Goal: Find contact information: Find contact information

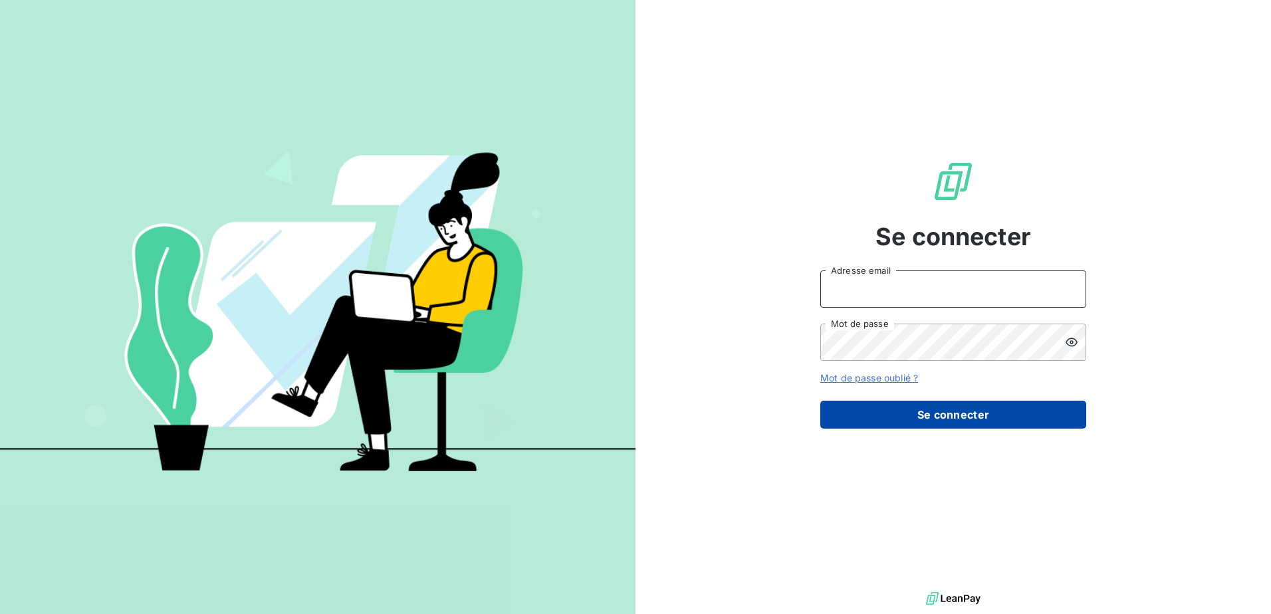
type input "[PERSON_NAME][EMAIL_ADDRESS][DOMAIN_NAME]"
click at [935, 411] on button "Se connecter" at bounding box center [953, 415] width 266 height 28
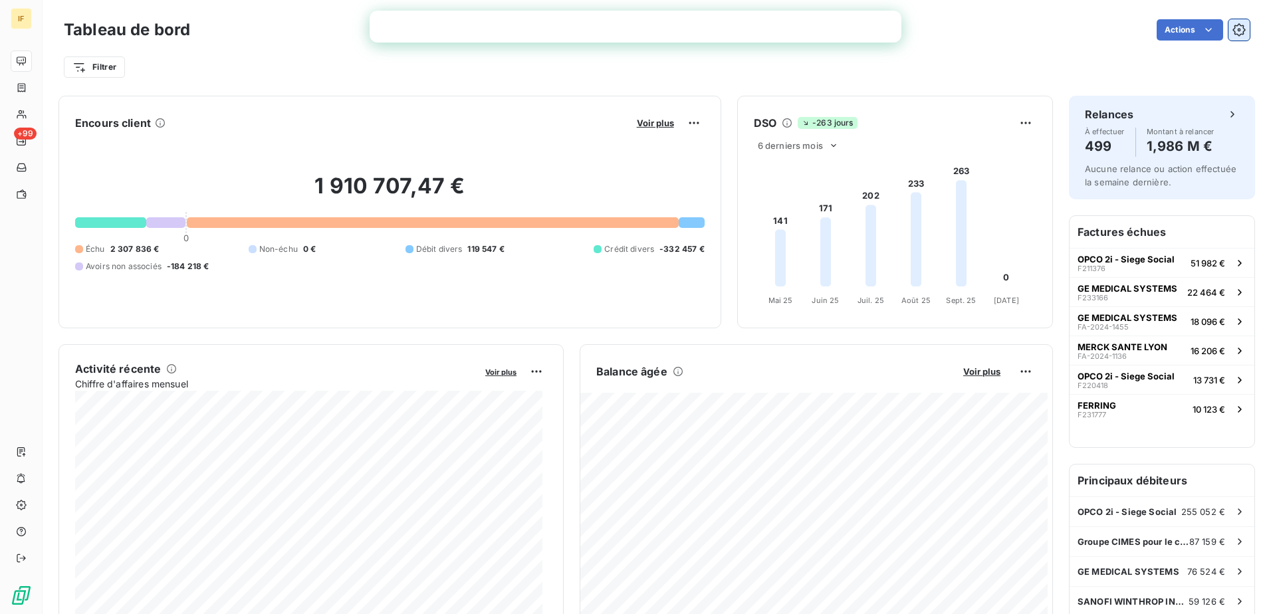
click at [1235, 31] on icon "button" at bounding box center [1238, 29] width 13 height 13
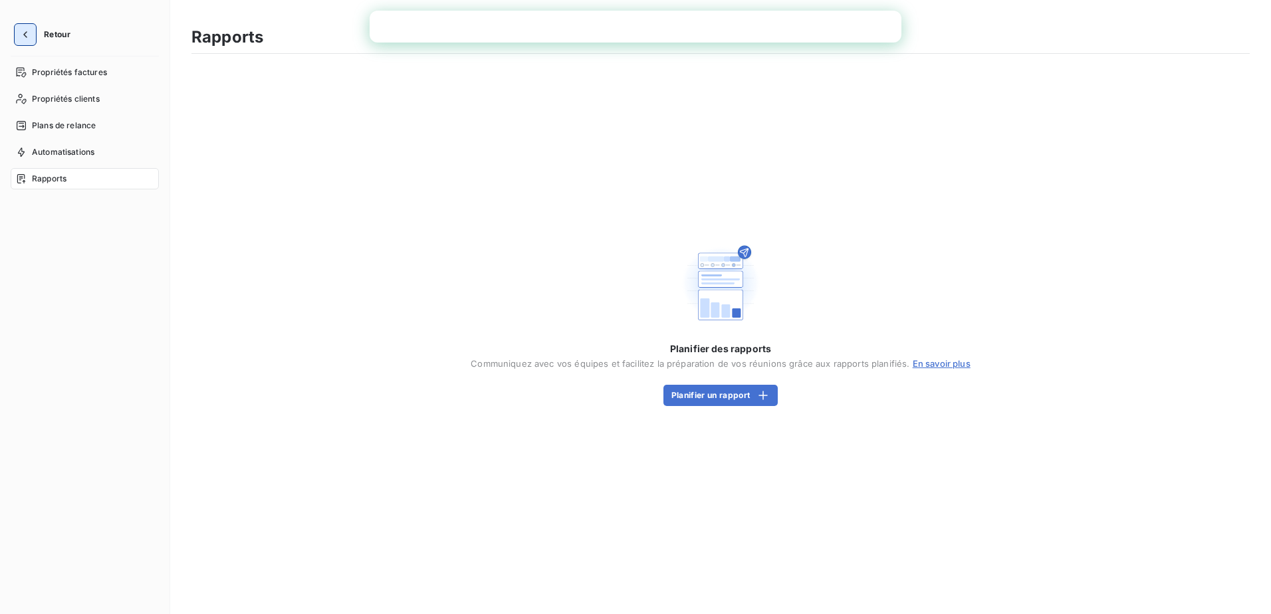
click at [25, 29] on icon "button" at bounding box center [25, 34] width 13 height 13
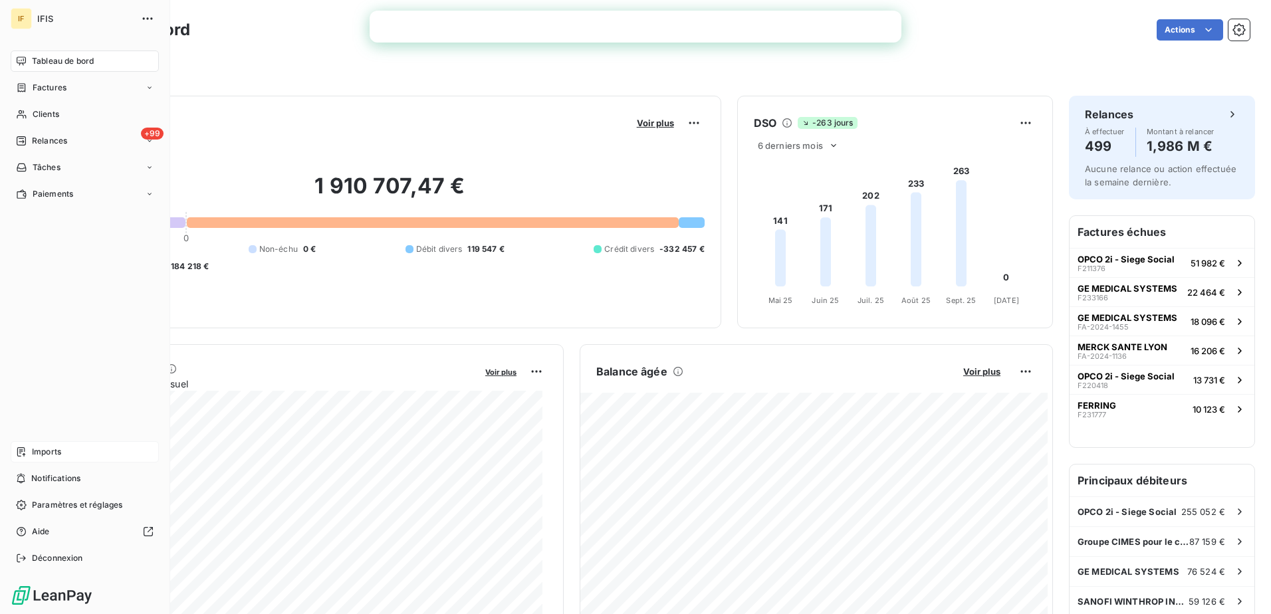
click at [45, 451] on span "Imports" at bounding box center [46, 452] width 29 height 12
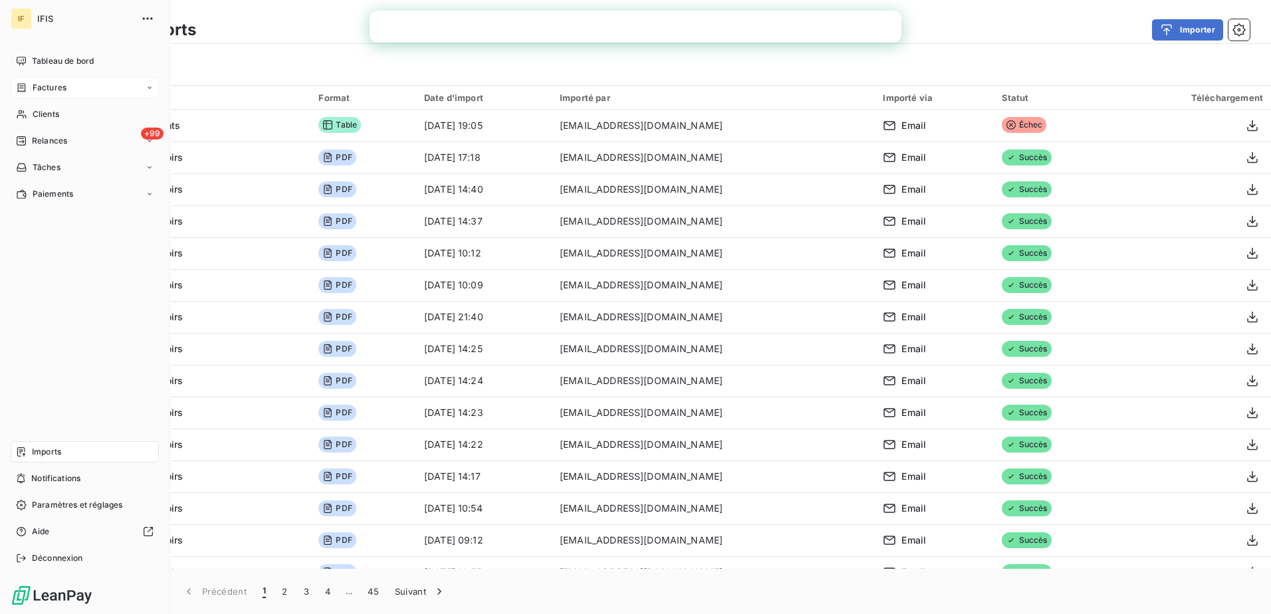
click at [51, 86] on span "Factures" at bounding box center [50, 88] width 34 height 12
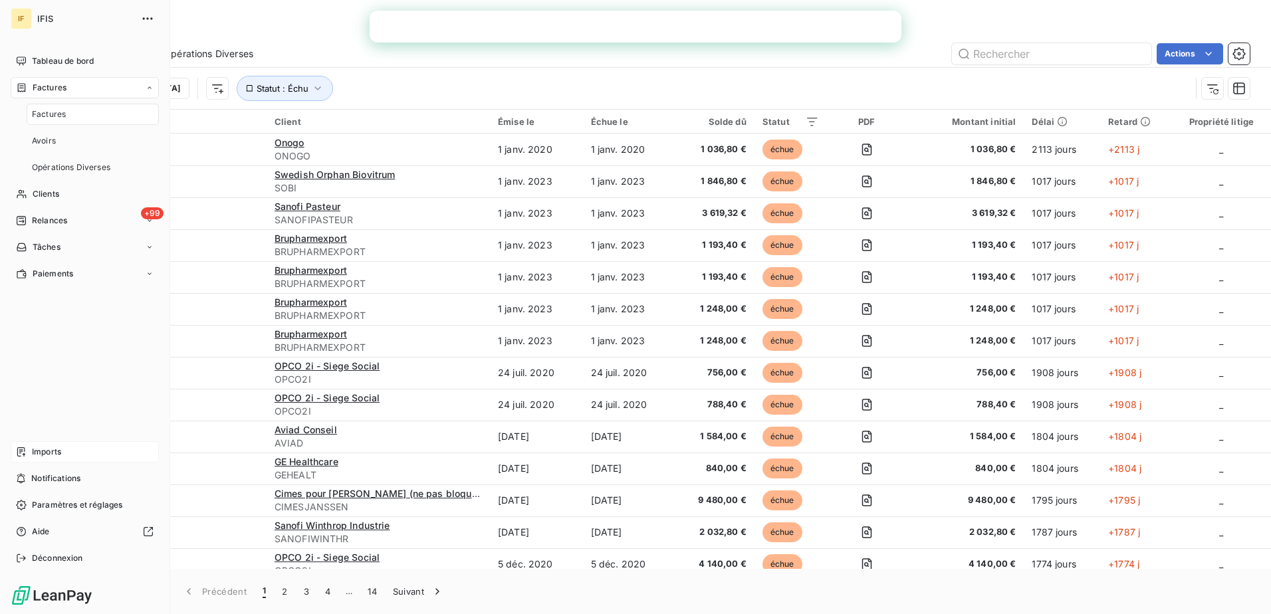
click at [47, 112] on span "Factures" at bounding box center [49, 114] width 34 height 12
click at [43, 113] on span "Clients" at bounding box center [46, 114] width 27 height 12
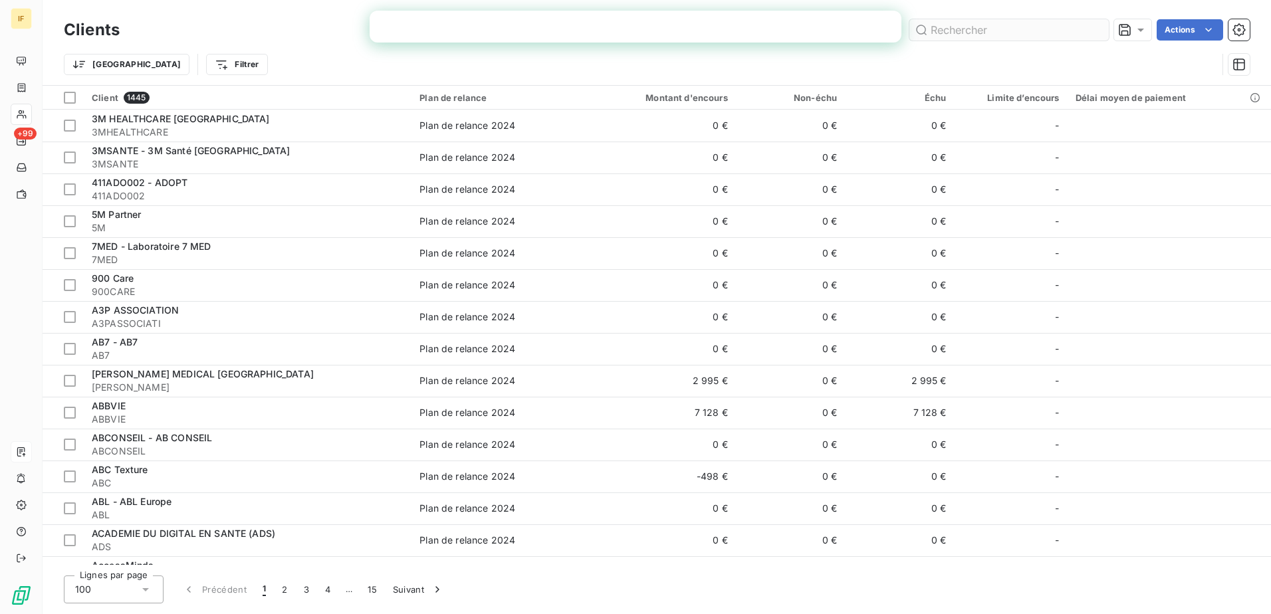
click at [980, 29] on input "text" at bounding box center [1008, 29] width 199 height 21
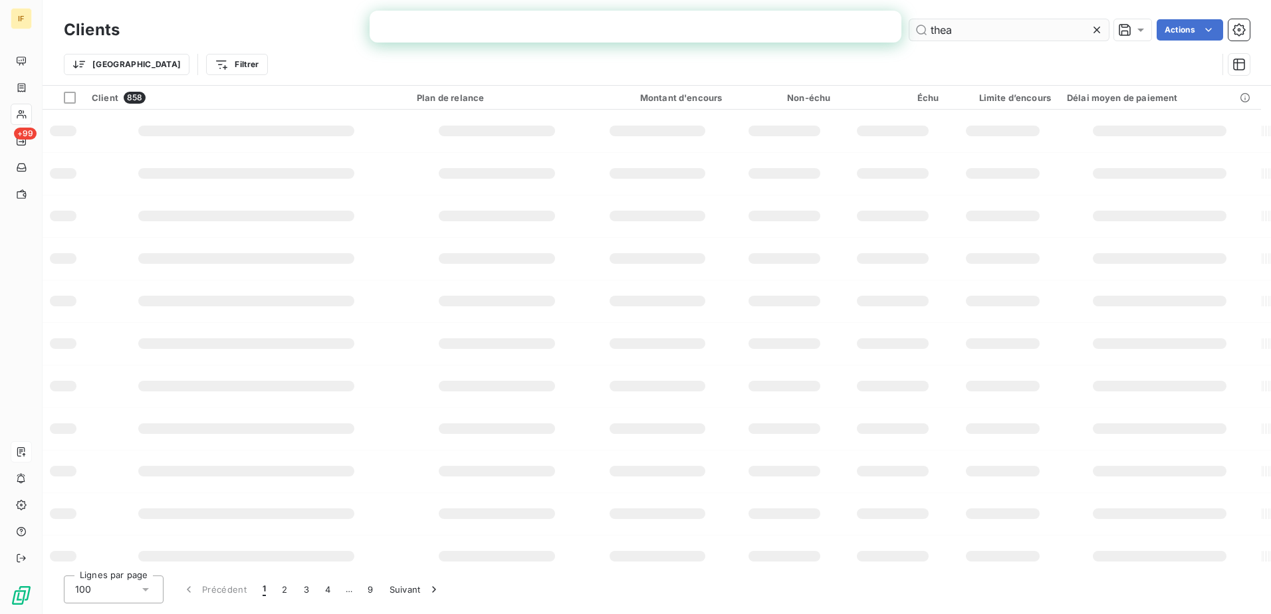
type input "thea"
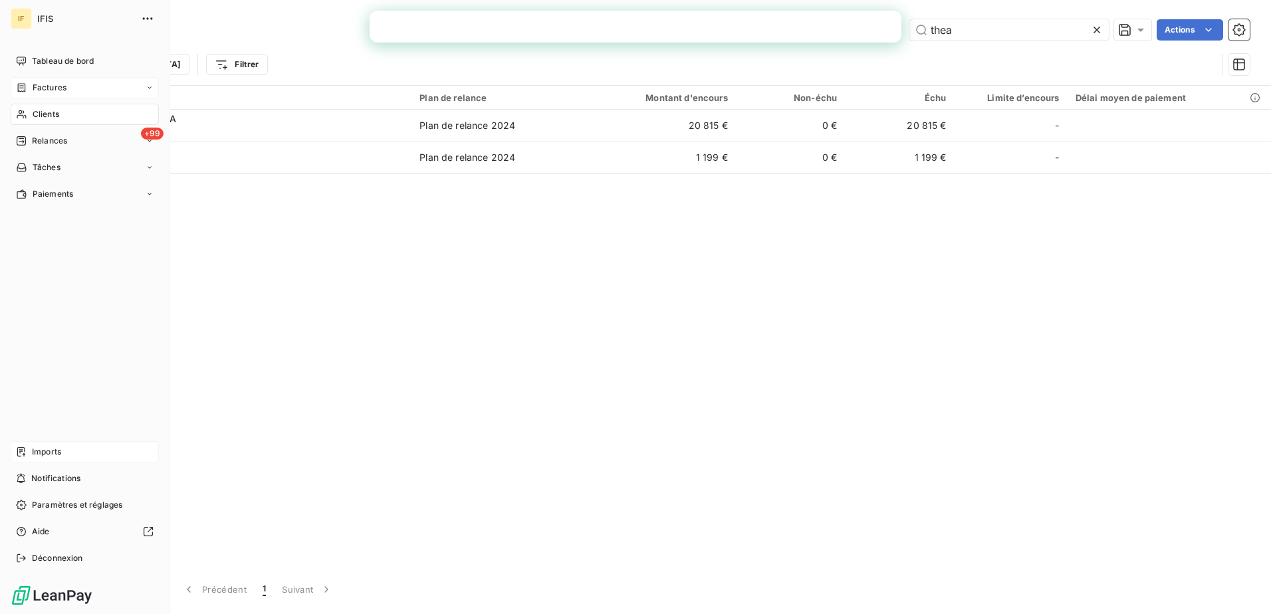
click at [41, 85] on span "Factures" at bounding box center [50, 88] width 34 height 12
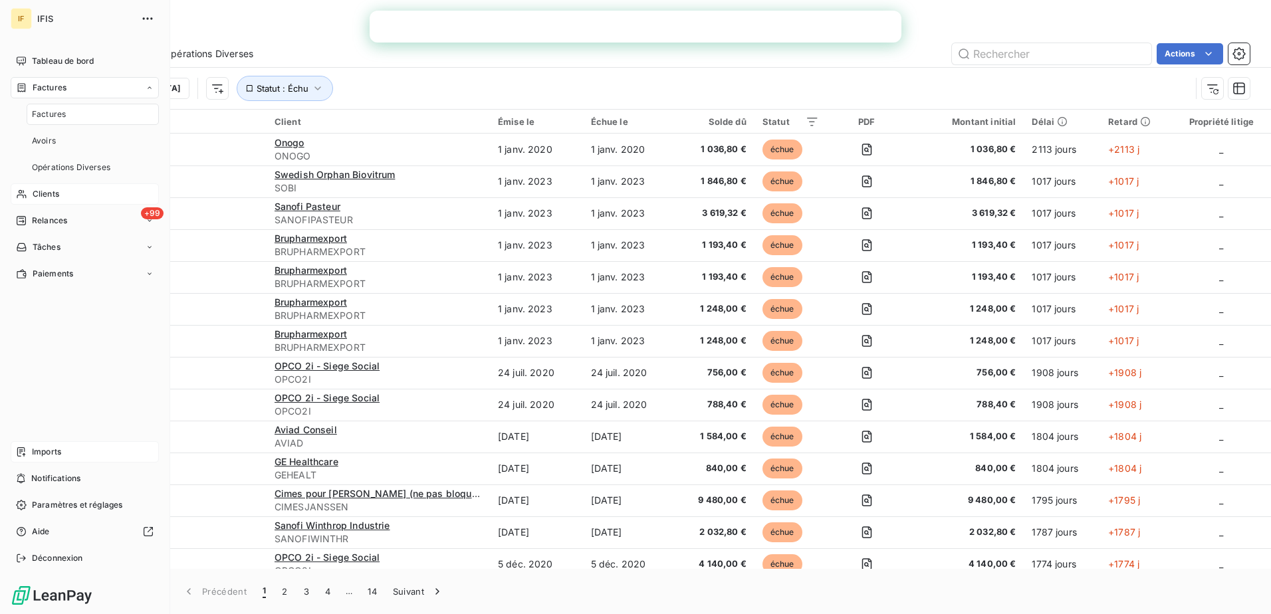
click at [51, 114] on span "Factures" at bounding box center [49, 114] width 34 height 12
click at [44, 110] on span "Clients" at bounding box center [46, 114] width 27 height 12
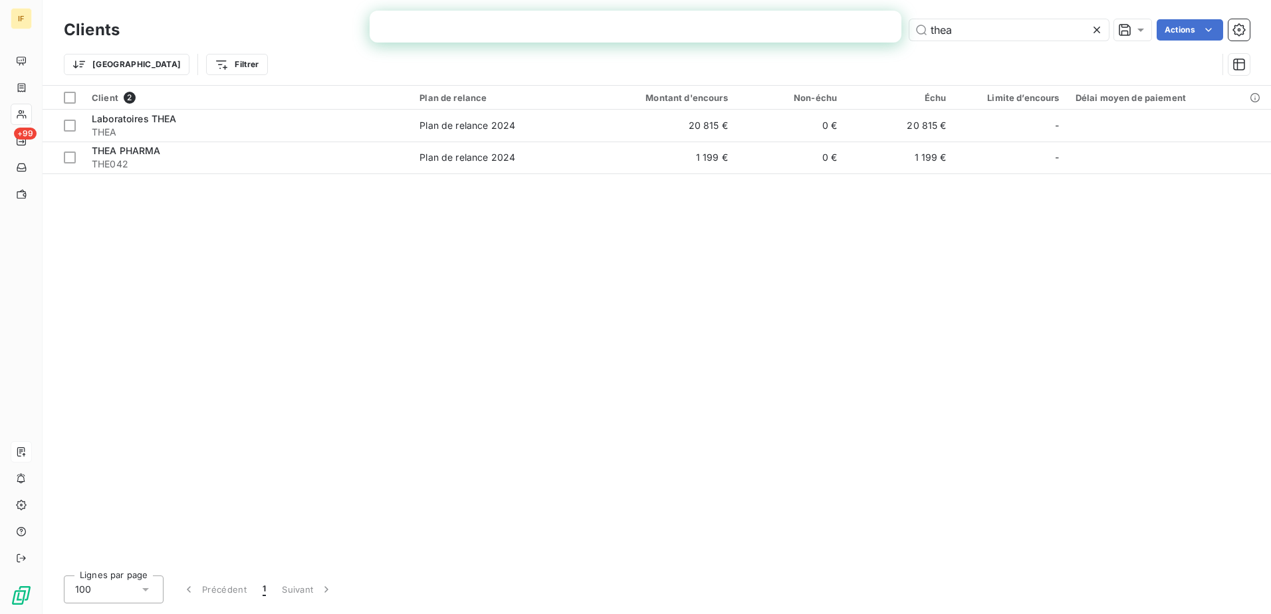
click at [1095, 30] on icon at bounding box center [1096, 29] width 13 height 13
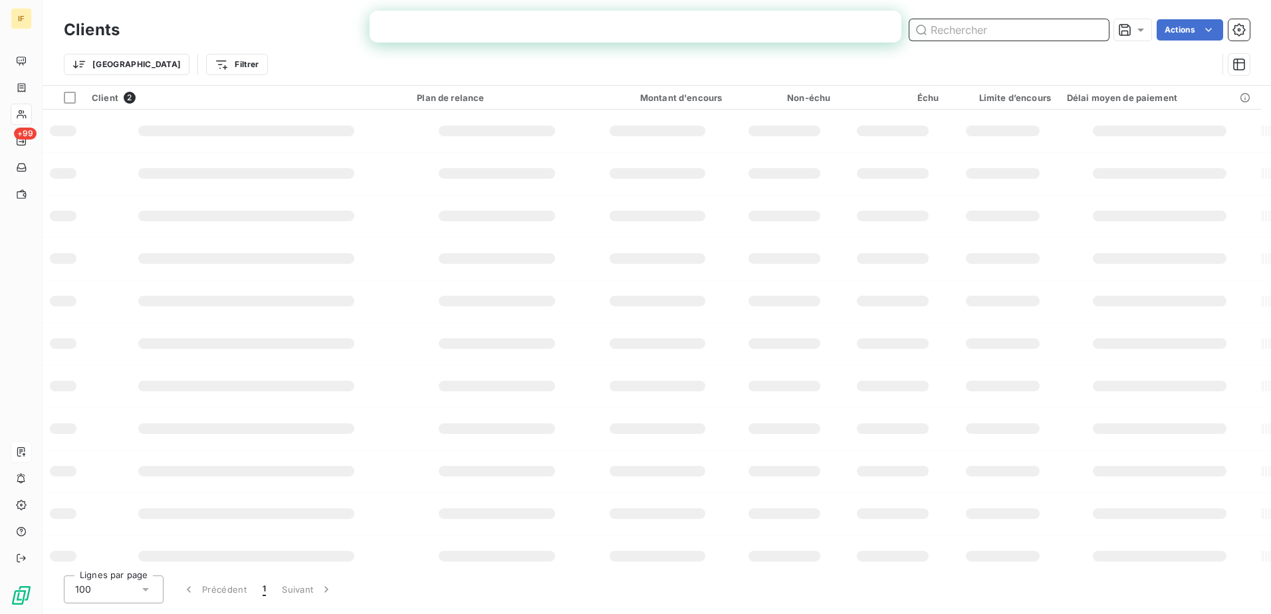
click at [1057, 33] on input "text" at bounding box center [1008, 29] width 199 height 21
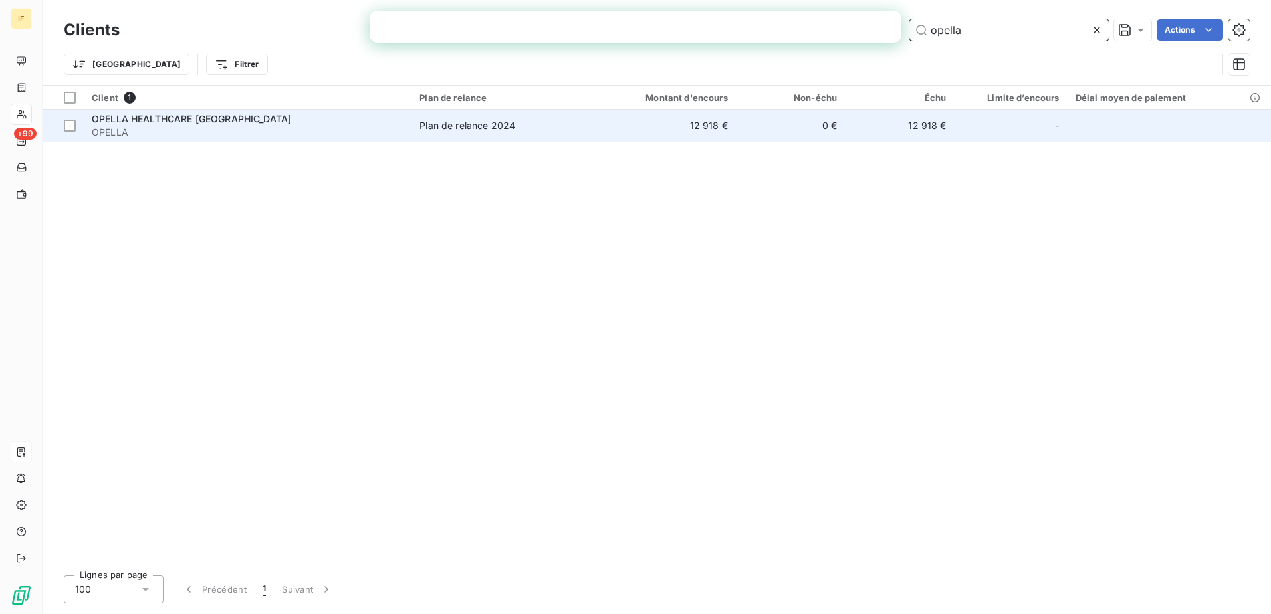
type input "opella"
click at [156, 120] on span "OPELLA HEALTHCARE [GEOGRAPHIC_DATA]" at bounding box center [191, 118] width 199 height 11
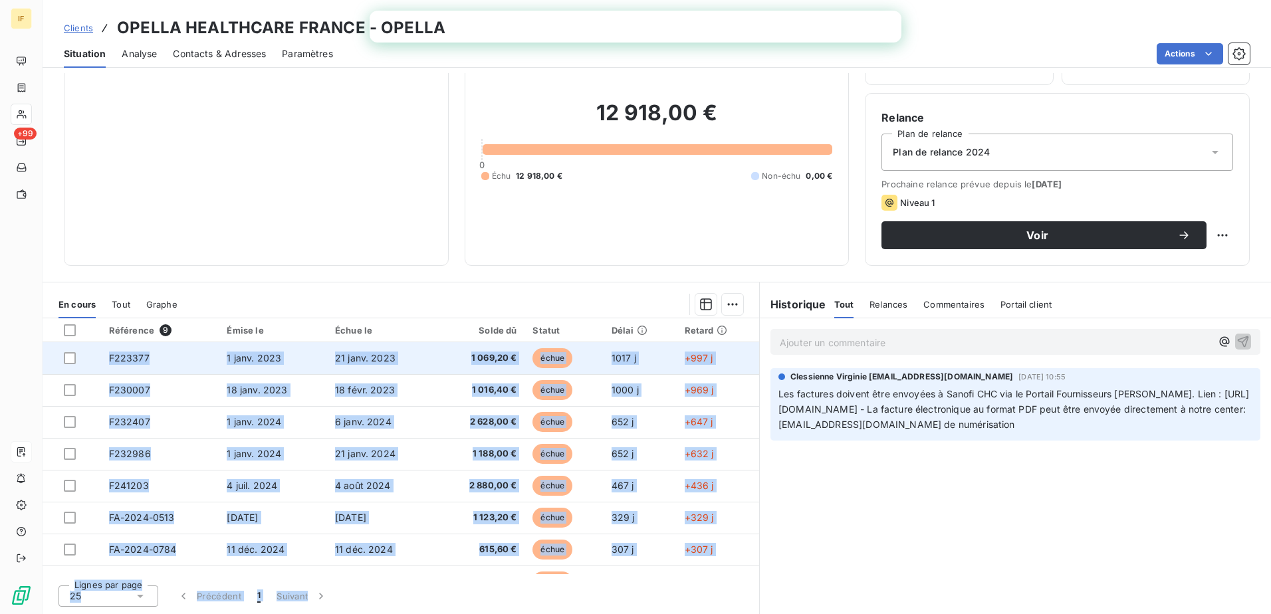
drag, startPoint x: 717, startPoint y: 578, endPoint x: 67, endPoint y: 343, distance: 690.5
click at [67, 343] on div "Référence 9 Émise le Échue le Solde dû Statut Délai Retard F223377 1 janv. 2023…" at bounding box center [401, 466] width 717 height 296
drag, startPoint x: 67, startPoint y: 343, endPoint x: 129, endPoint y: 356, distance: 63.1
copy div "F223377 1 janv. 2023 21 janv. 2023 1 069,20 € échue 1017 j +997 j F230007 18 ja…"
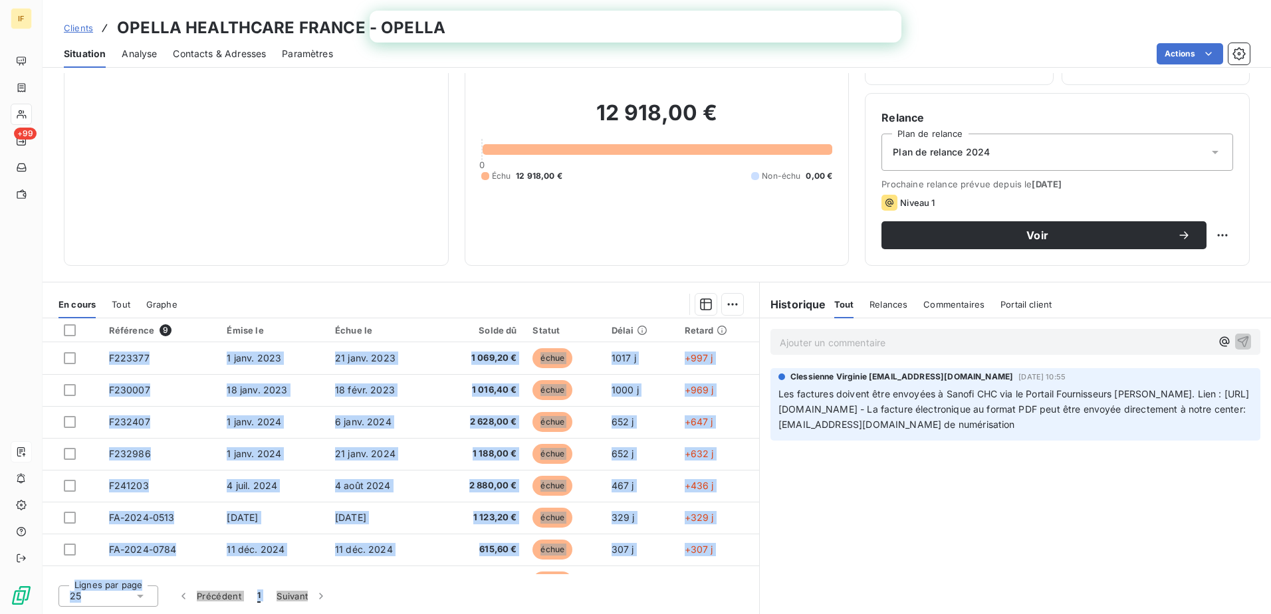
click at [231, 59] on span "Contacts & Adresses" at bounding box center [219, 53] width 93 height 13
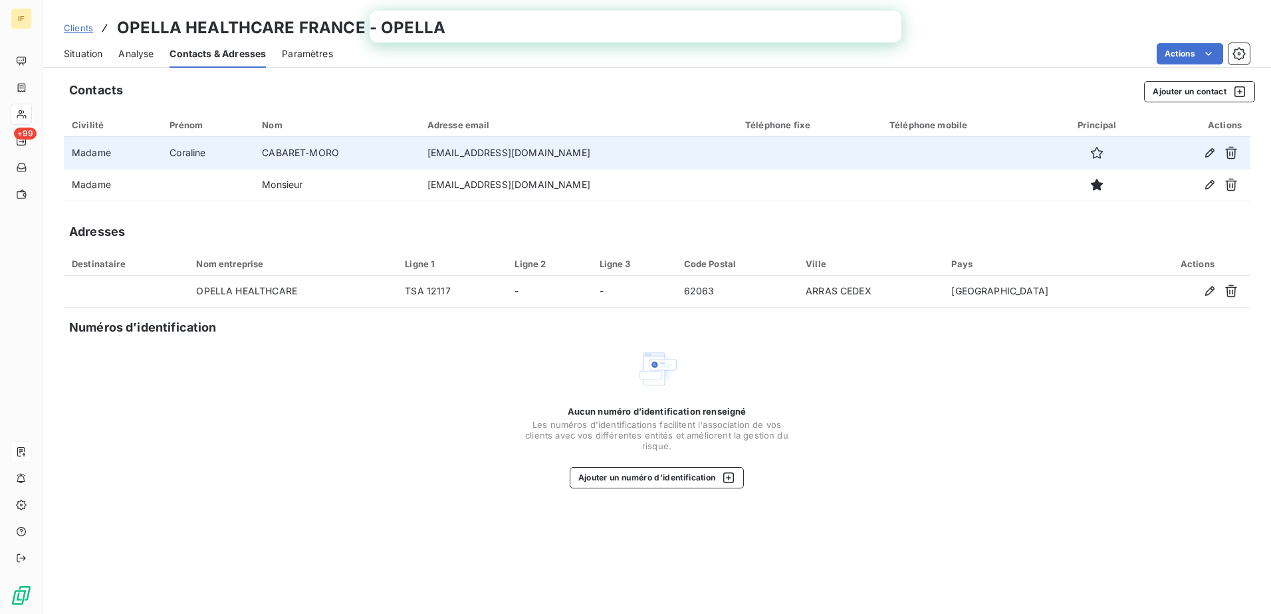
drag, startPoint x: 590, startPoint y: 153, endPoint x: 431, endPoint y: 154, distance: 159.5
click at [431, 154] on td "[EMAIL_ADDRESS][DOMAIN_NAME]" at bounding box center [578, 153] width 318 height 32
drag, startPoint x: 431, startPoint y: 154, endPoint x: 464, endPoint y: 153, distance: 33.2
copy td "[EMAIL_ADDRESS][DOMAIN_NAME]"
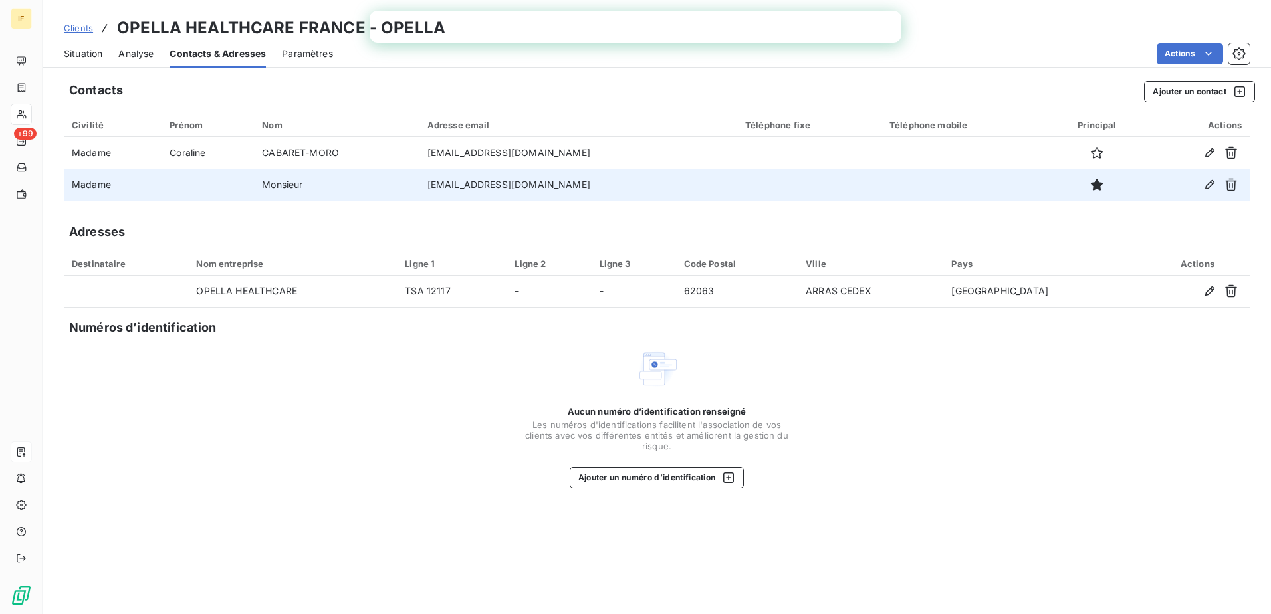
drag, startPoint x: 590, startPoint y: 184, endPoint x: 433, endPoint y: 190, distance: 157.0
click at [433, 190] on td "[EMAIL_ADDRESS][DOMAIN_NAME]" at bounding box center [578, 185] width 318 height 32
drag, startPoint x: 433, startPoint y: 190, endPoint x: 444, endPoint y: 186, distance: 12.0
copy td "[EMAIL_ADDRESS][DOMAIN_NAME]"
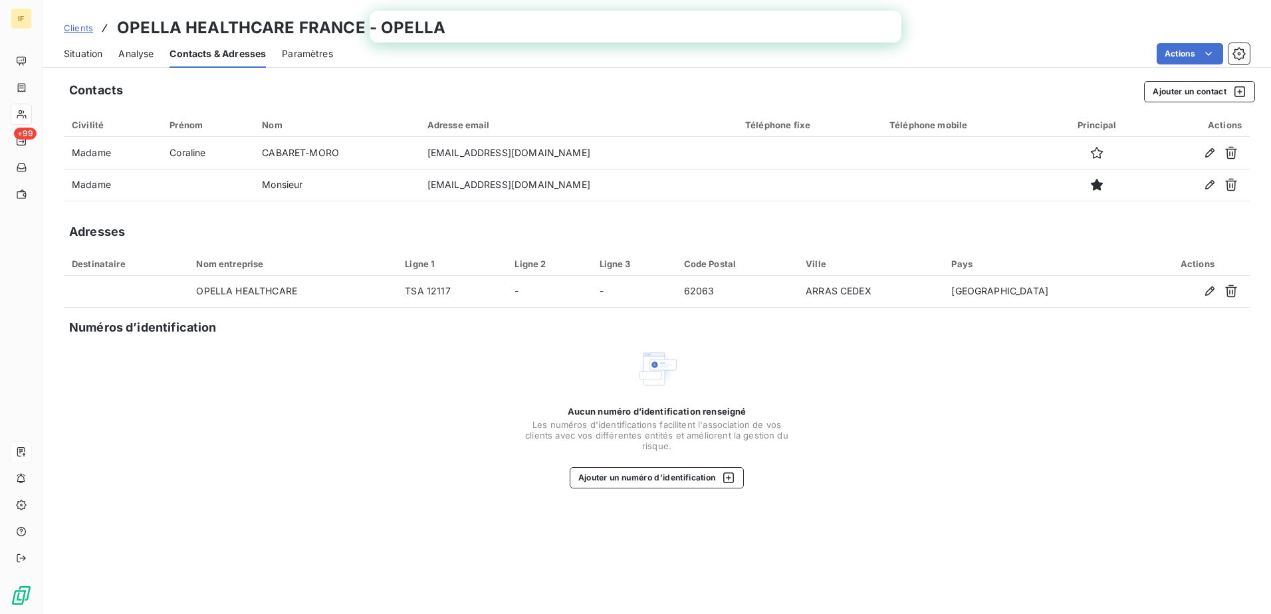
click at [90, 51] on span "Situation" at bounding box center [83, 53] width 39 height 13
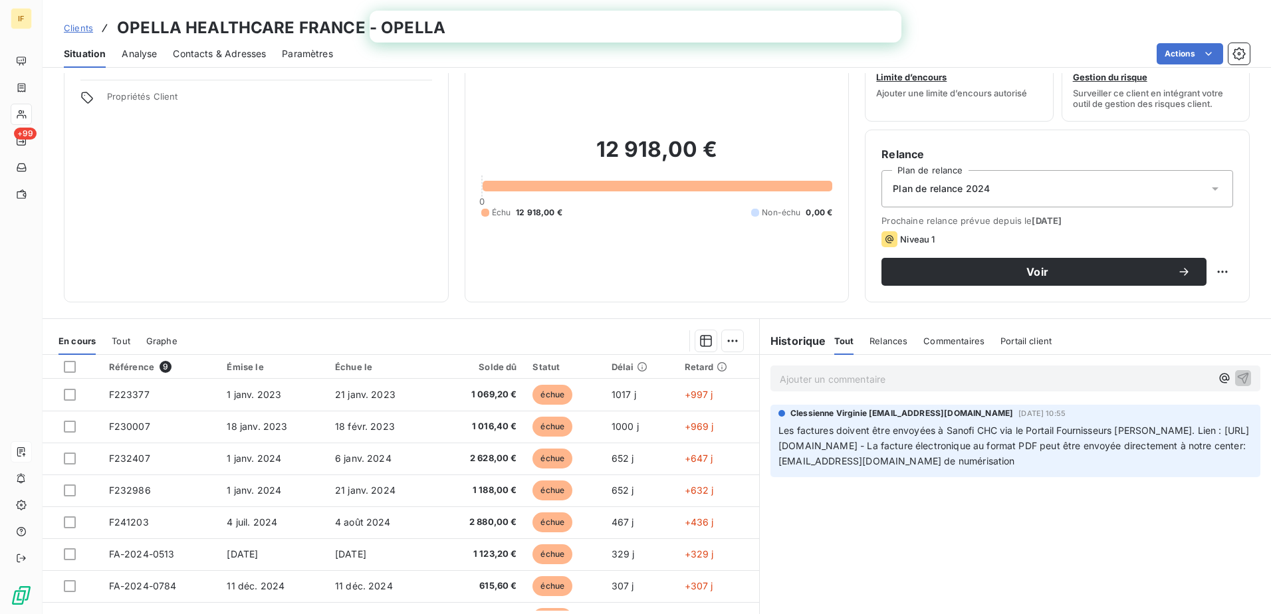
scroll to position [81, 0]
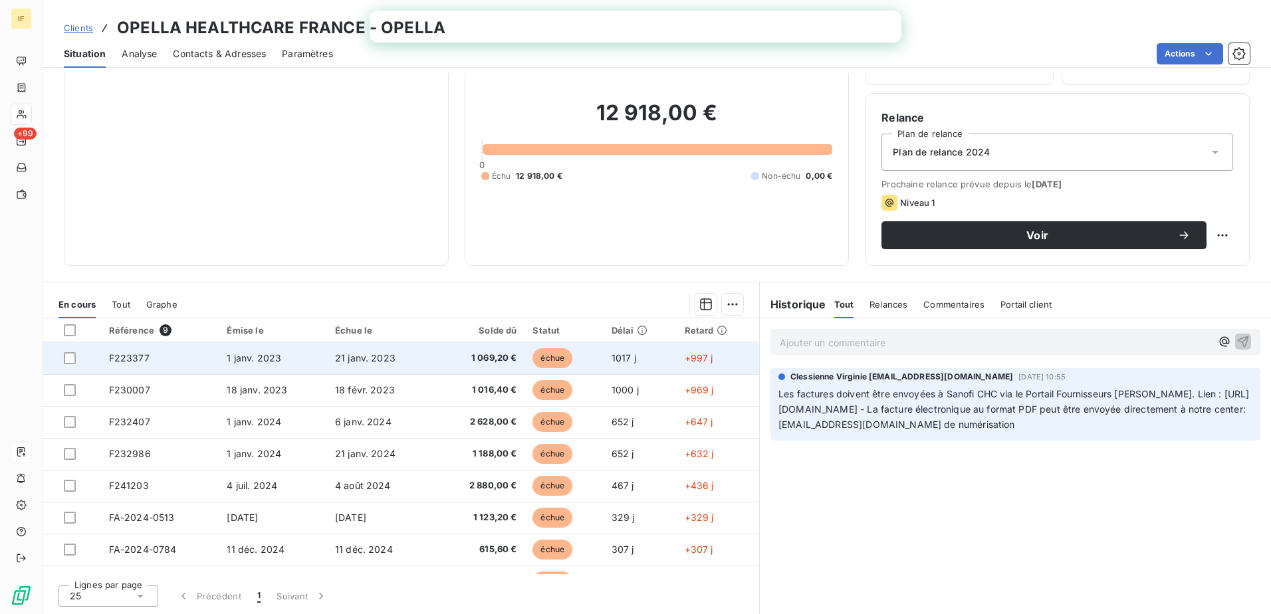
click at [131, 358] on span "F223377" at bounding box center [129, 357] width 41 height 11
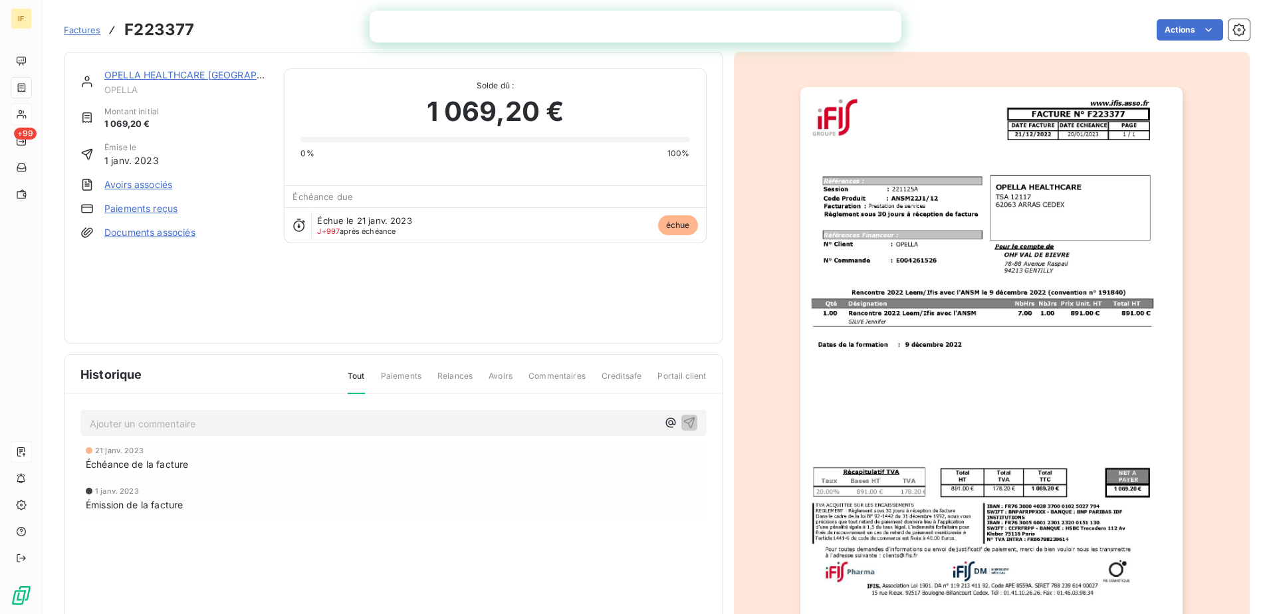
click at [898, 382] on img "button" at bounding box center [991, 357] width 382 height 541
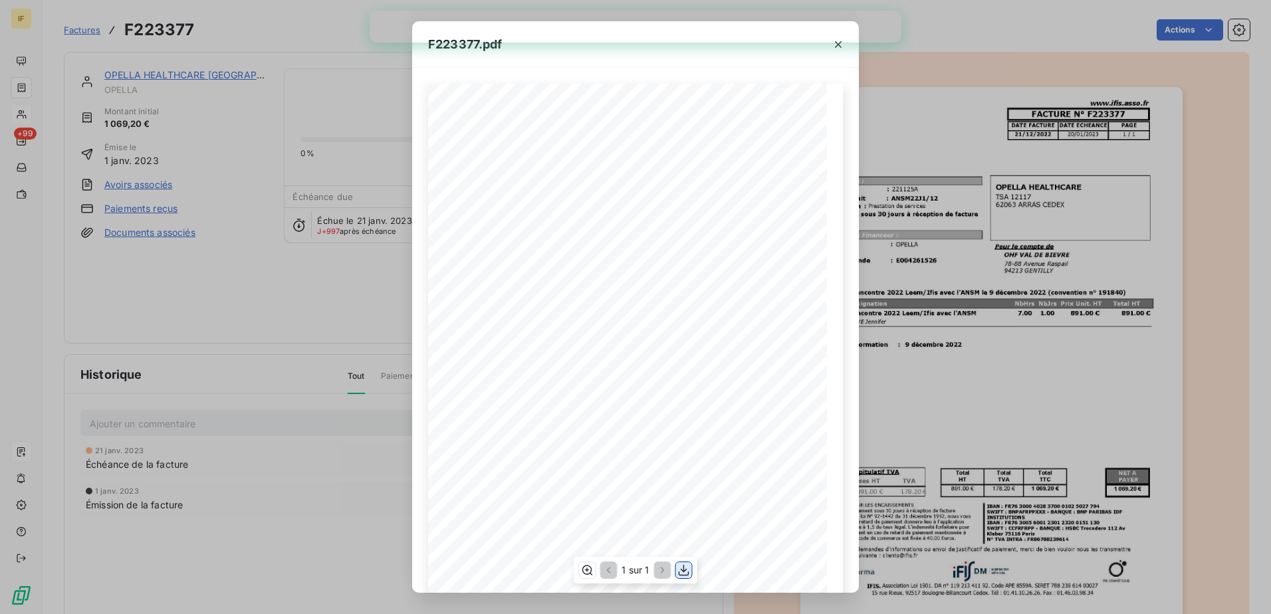
click at [681, 570] on icon "button" at bounding box center [683, 570] width 13 height 13
click at [838, 44] on icon "button" at bounding box center [838, 44] width 7 height 7
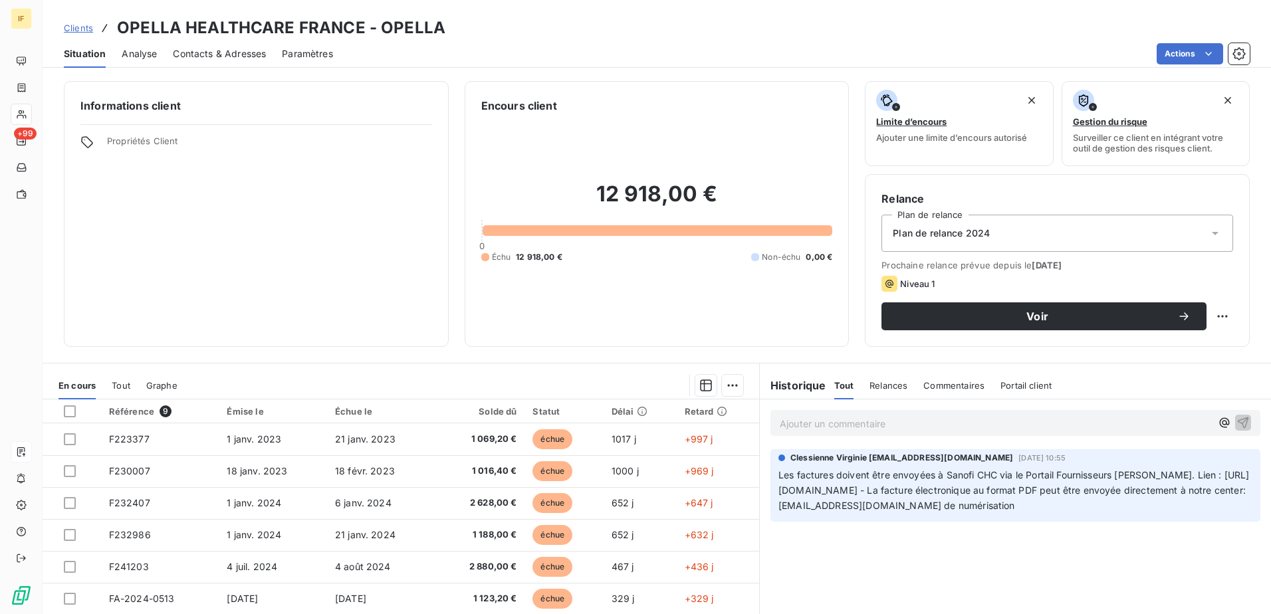
drag, startPoint x: 1059, startPoint y: 506, endPoint x: 895, endPoint y: 507, distance: 163.5
click at [895, 507] on span "Les factures doivent être envoyées à Sanofi CHC via le Portail Fournisseurs [PE…" at bounding box center [1013, 490] width 471 height 42
drag, startPoint x: 895, startPoint y: 507, endPoint x: 911, endPoint y: 507, distance: 16.0
copy span "[EMAIL_ADDRESS][DOMAIN_NAME]"
